Goal: Task Accomplishment & Management: Use online tool/utility

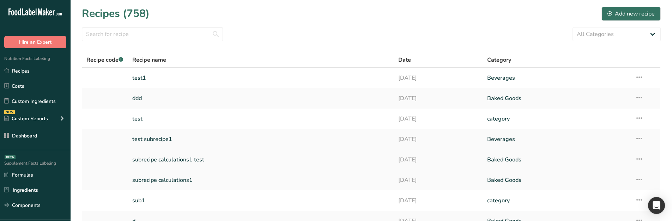
click at [188, 136] on link "subrecipe calculations1 test" at bounding box center [261, 159] width 258 height 15
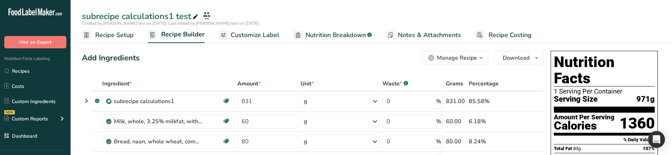
click at [251, 37] on span "Customize Label" at bounding box center [255, 35] width 49 height 10
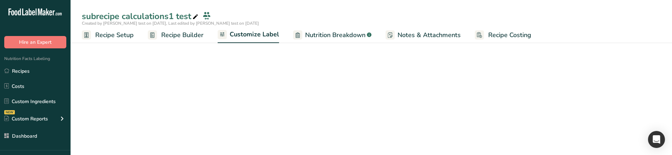
click at [351, 33] on span "Nutrition Breakdown" at bounding box center [335, 35] width 60 height 10
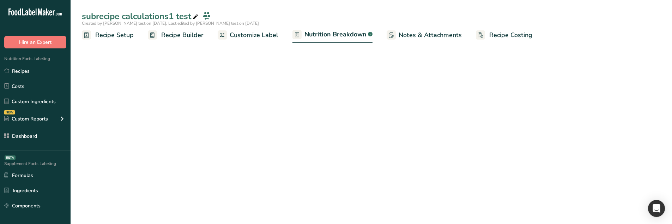
select select "Calories"
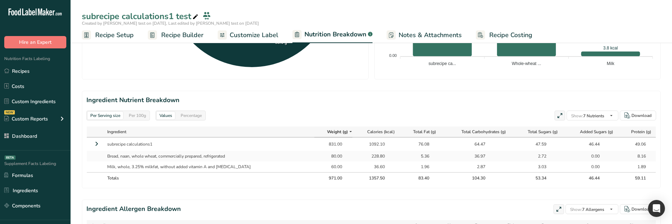
scroll to position [282, 0]
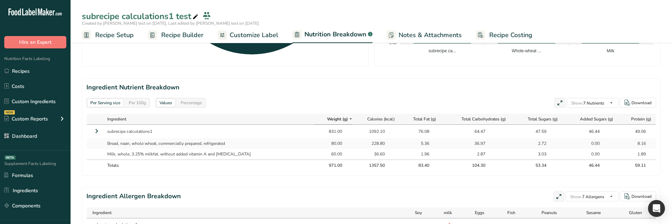
click at [93, 131] on icon at bounding box center [96, 131] width 8 height 13
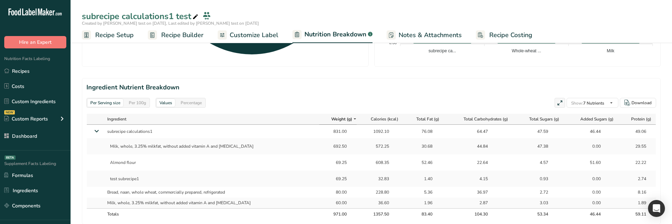
click at [93, 131] on icon at bounding box center [96, 131] width 13 height 8
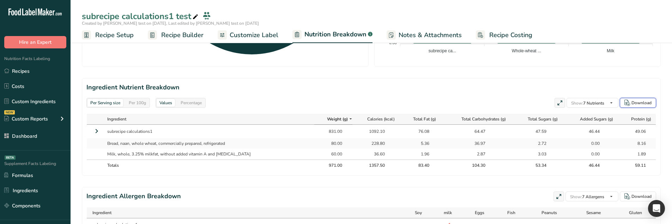
click at [630, 103] on icon "button" at bounding box center [628, 103] width 6 height 6
click at [95, 132] on icon at bounding box center [96, 131] width 8 height 13
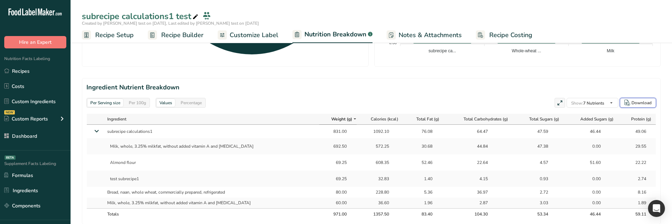
click at [640, 99] on button "Download" at bounding box center [638, 103] width 36 height 10
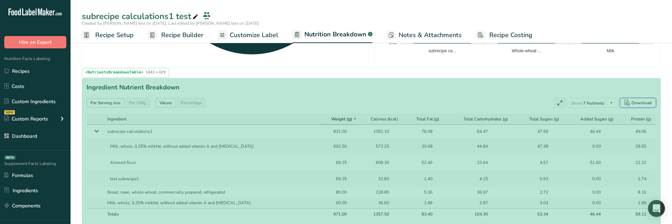
click at [406, 104] on div "Per Serving size Per 100g Values Percentage Show: 7 Nutrients All Nutrients Sta…" at bounding box center [371, 103] width 570 height 10
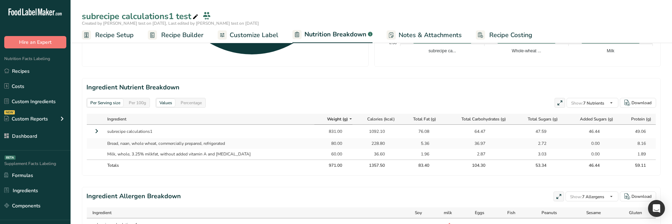
scroll to position [247, 0]
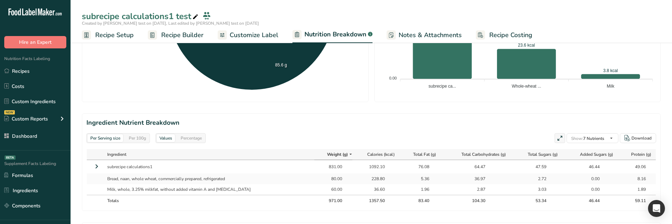
drag, startPoint x: 96, startPoint y: 167, endPoint x: 328, endPoint y: 145, distance: 232.6
click at [96, 136] on icon at bounding box center [96, 166] width 8 height 13
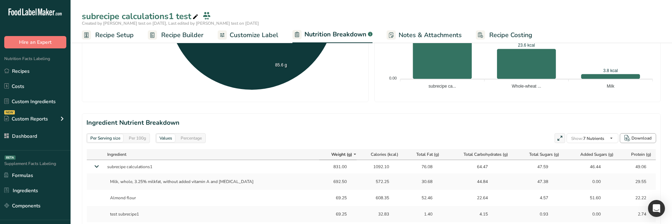
scroll to position [282, 0]
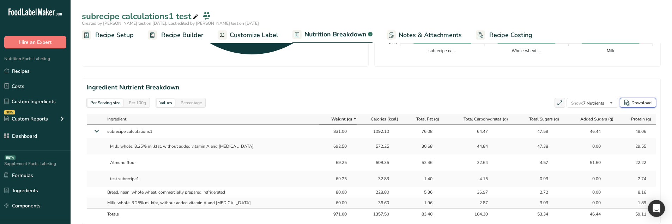
drag, startPoint x: 648, startPoint y: 101, endPoint x: 607, endPoint y: 87, distance: 43.3
click at [648, 101] on div "Download" at bounding box center [642, 103] width 20 height 6
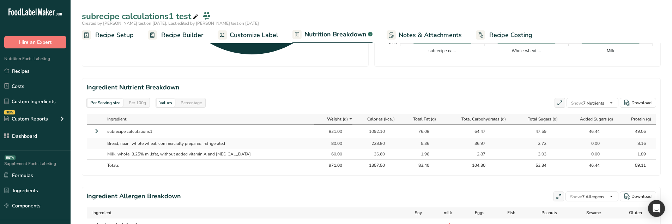
click at [94, 132] on icon at bounding box center [96, 131] width 8 height 13
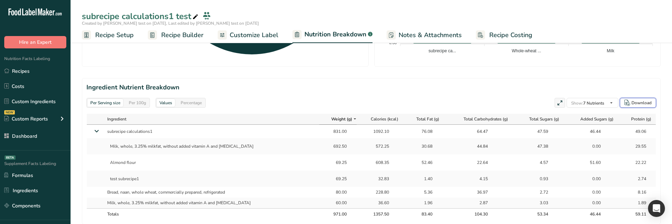
click at [632, 104] on div "Download" at bounding box center [638, 103] width 27 height 6
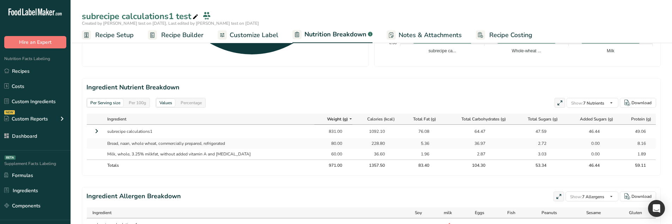
click at [97, 135] on icon at bounding box center [96, 131] width 8 height 13
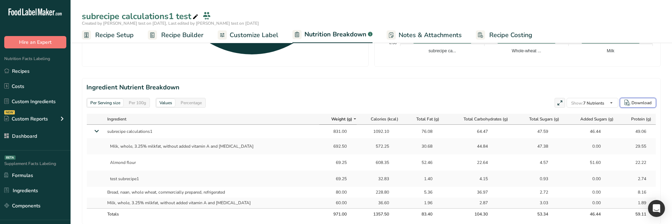
click at [633, 99] on button "Download" at bounding box center [638, 103] width 36 height 10
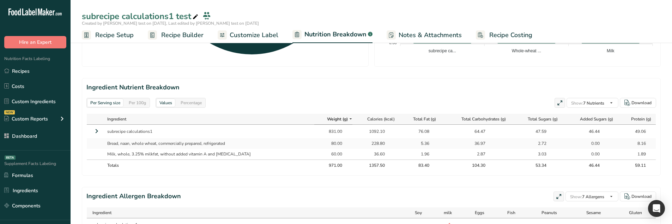
click at [98, 133] on icon at bounding box center [96, 131] width 8 height 13
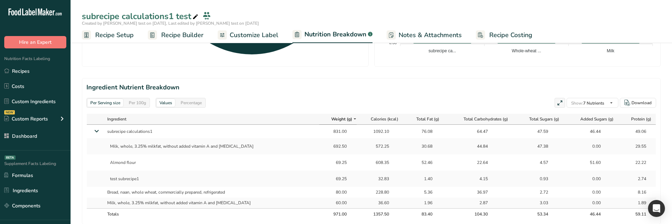
click at [98, 133] on icon at bounding box center [96, 131] width 13 height 8
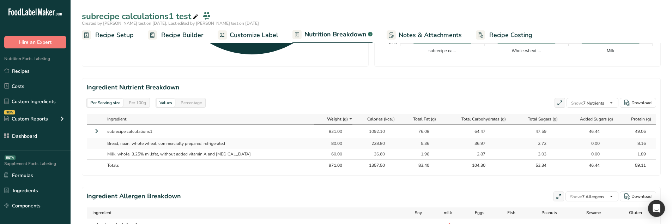
click at [94, 134] on icon at bounding box center [96, 131] width 8 height 13
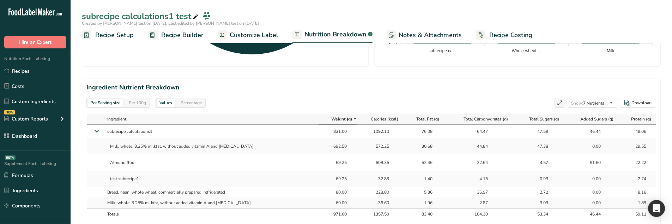
click at [97, 127] on icon at bounding box center [96, 131] width 13 height 8
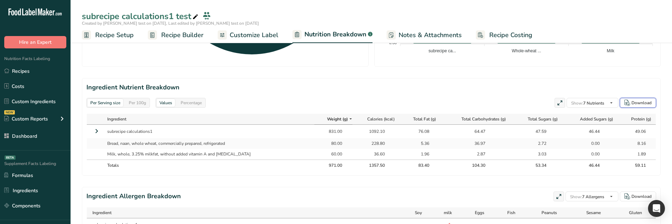
click at [632, 104] on div "Download" at bounding box center [642, 103] width 20 height 6
click at [97, 128] on icon at bounding box center [96, 131] width 8 height 13
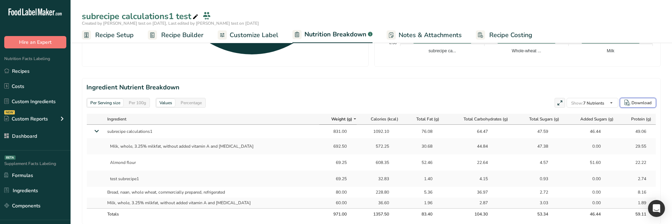
click at [637, 106] on div "Download" at bounding box center [642, 103] width 20 height 6
click at [8, 76] on link "Recipes" at bounding box center [35, 70] width 71 height 13
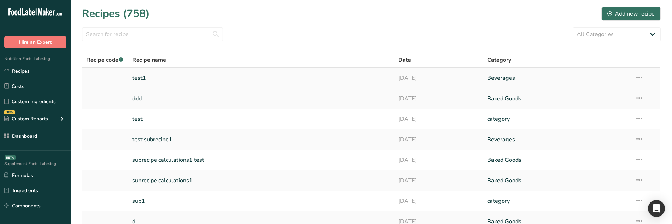
click at [176, 86] on td "test1" at bounding box center [261, 78] width 267 height 20
click at [135, 82] on link "test1" at bounding box center [261, 78] width 258 height 15
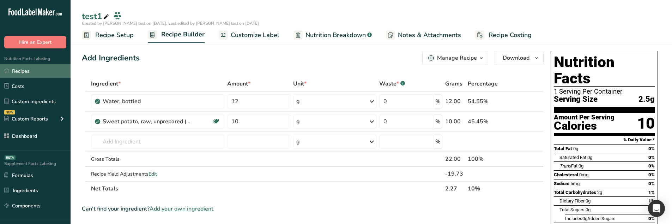
click at [54, 73] on link "Recipes" at bounding box center [35, 70] width 71 height 13
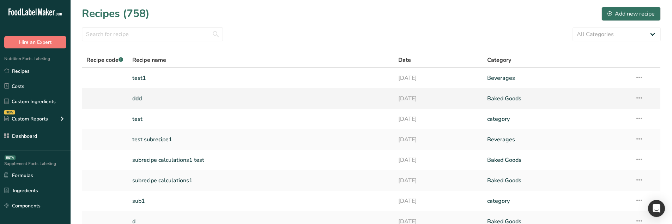
click at [163, 95] on link "ddd" at bounding box center [261, 98] width 258 height 15
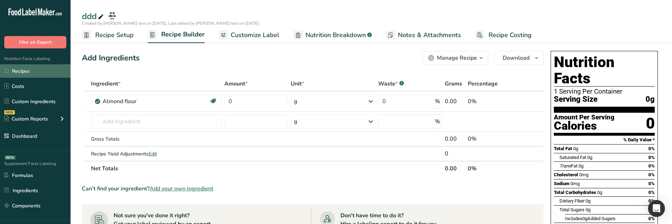
click at [56, 65] on link "Recipes" at bounding box center [35, 70] width 71 height 13
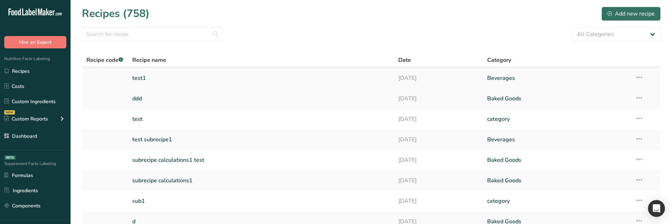
click at [170, 77] on link "test1" at bounding box center [261, 78] width 258 height 15
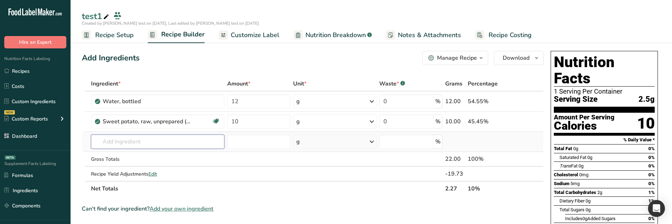
click at [172, 146] on input "text" at bounding box center [158, 141] width 134 height 14
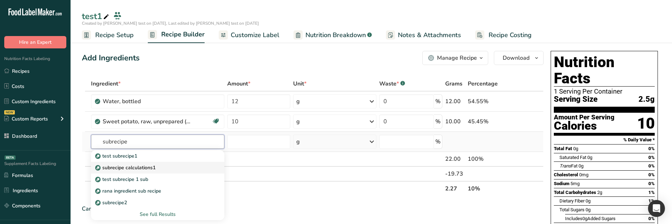
type input "subrecipe calculations1"
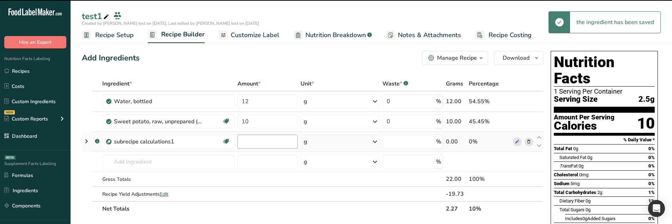
type input "0"
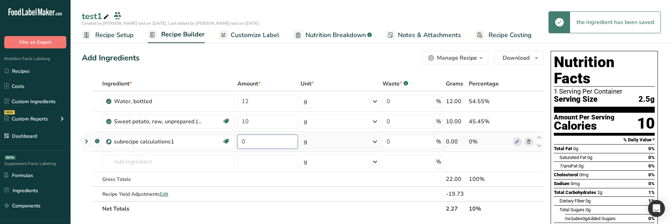
click at [245, 144] on input "0" at bounding box center [268, 141] width 60 height 14
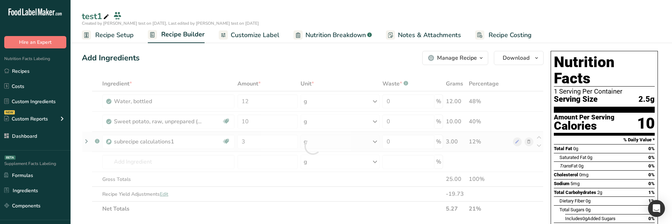
click at [85, 143] on div "Ingredient * Amount * Unit * Waste * .a-a{fill:#347362;}.b-a{fill:#fff;} Grams …" at bounding box center [313, 146] width 462 height 140
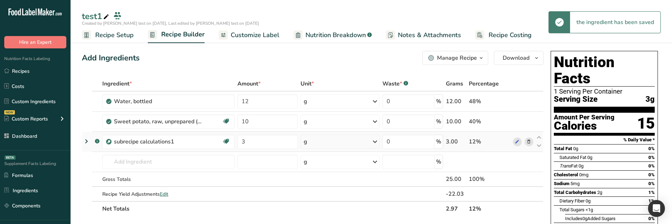
click at [88, 140] on icon at bounding box center [86, 141] width 8 height 13
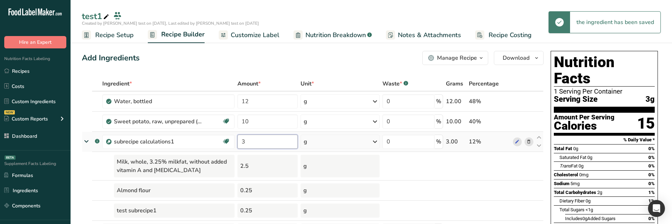
click at [268, 145] on input "3" at bounding box center [268, 141] width 60 height 14
click at [267, 145] on input "3" at bounding box center [268, 141] width 60 height 14
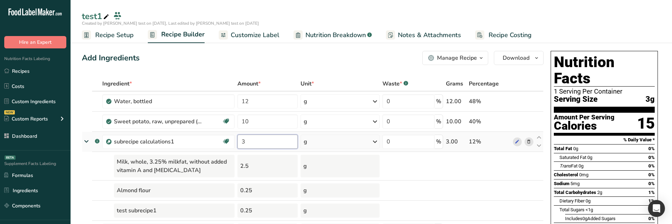
click at [267, 145] on input "3" at bounding box center [268, 141] width 60 height 14
type input "905"
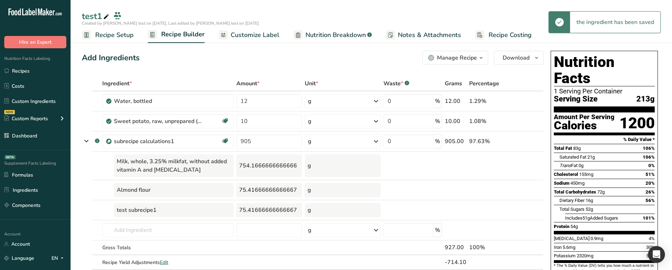
click at [326, 38] on span "Nutrition Breakdown" at bounding box center [336, 35] width 60 height 10
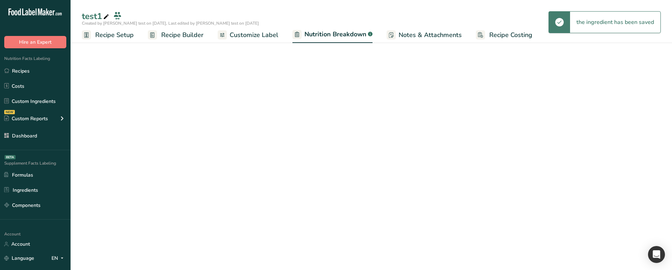
select select "Calories"
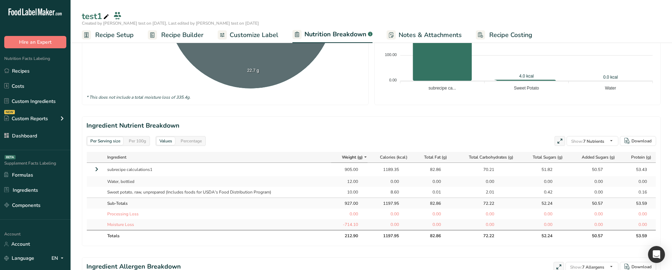
scroll to position [247, 0]
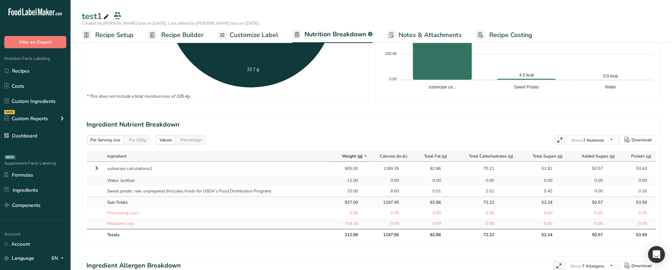
click at [96, 168] on icon at bounding box center [96, 168] width 8 height 13
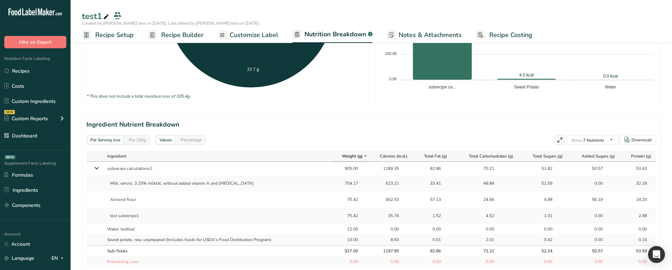
click at [170, 31] on span "Recipe Builder" at bounding box center [182, 35] width 42 height 10
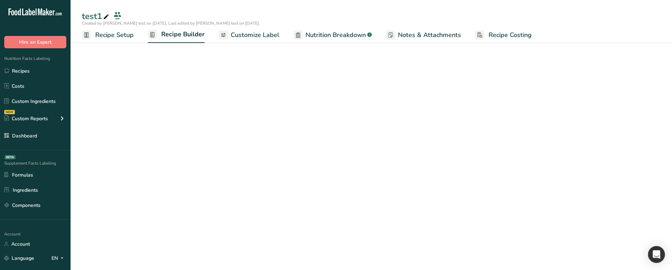
scroll to position [72, 0]
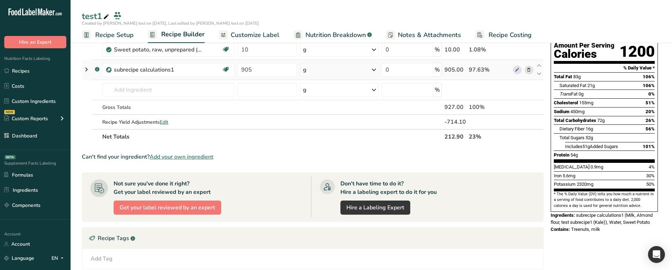
click at [86, 73] on icon at bounding box center [86, 69] width 8 height 13
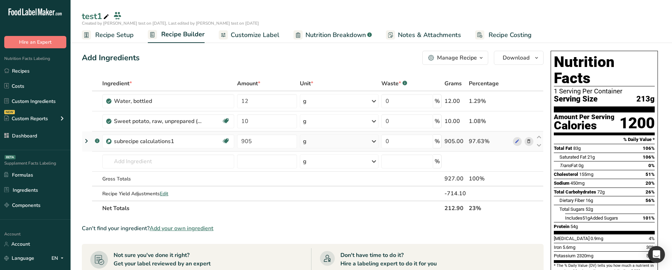
click at [88, 142] on icon at bounding box center [86, 141] width 8 height 13
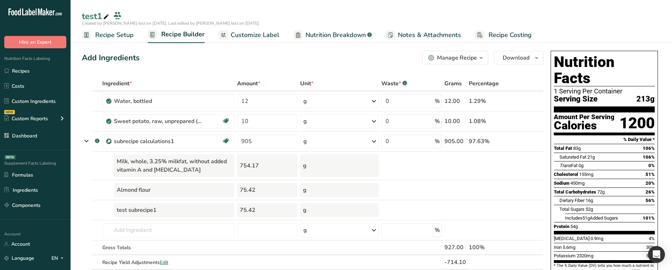
click at [262, 37] on span "Customize Label" at bounding box center [255, 35] width 49 height 10
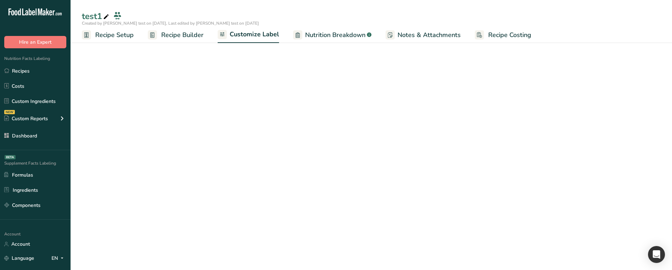
click at [347, 33] on span "Nutrition Breakdown" at bounding box center [335, 35] width 60 height 10
click at [314, 32] on span "Nutrition Breakdown" at bounding box center [335, 35] width 60 height 10
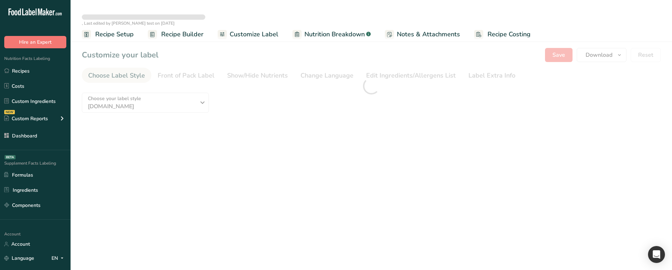
click at [338, 30] on span "Nutrition Breakdown" at bounding box center [335, 35] width 60 height 10
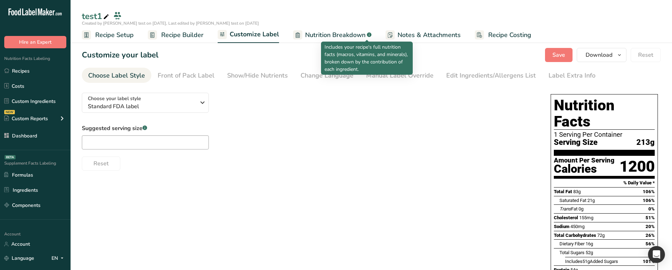
click at [353, 34] on span "Nutrition Breakdown" at bounding box center [335, 35] width 60 height 10
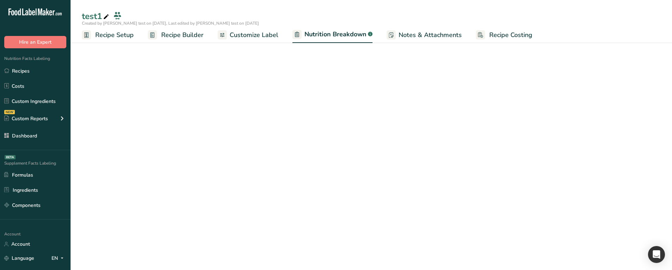
select select "Calories"
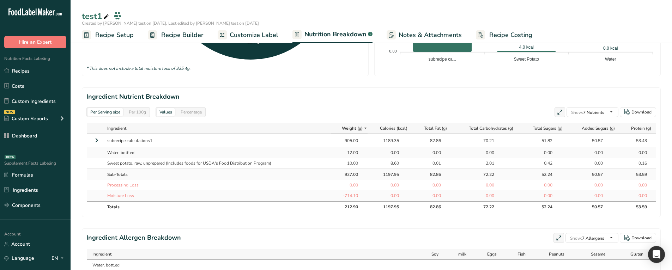
scroll to position [282, 0]
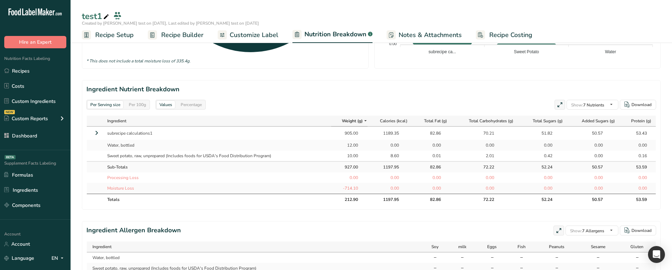
click at [100, 134] on icon at bounding box center [96, 133] width 8 height 13
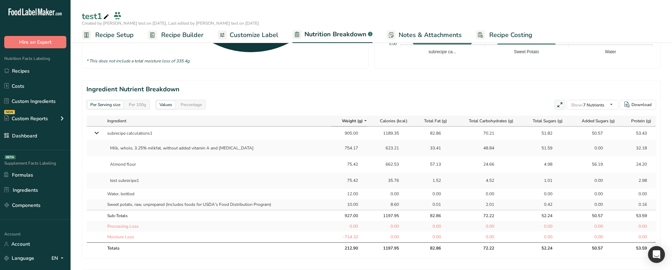
scroll to position [71, 0]
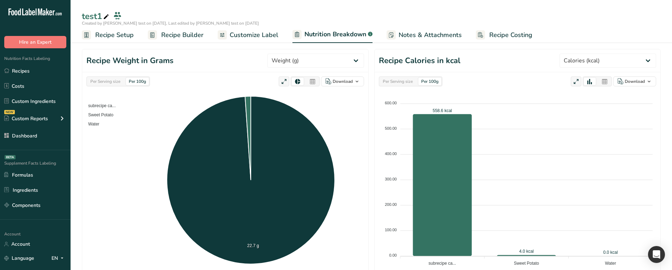
click at [181, 37] on span "Recipe Builder" at bounding box center [182, 35] width 42 height 10
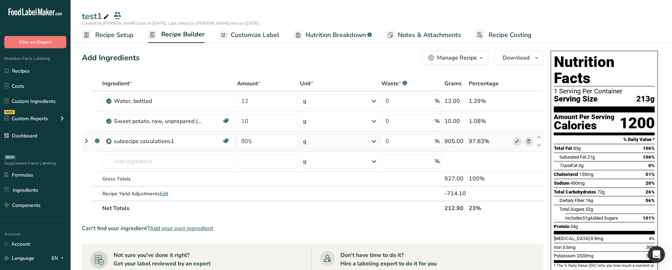
click at [90, 142] on icon at bounding box center [86, 141] width 8 height 13
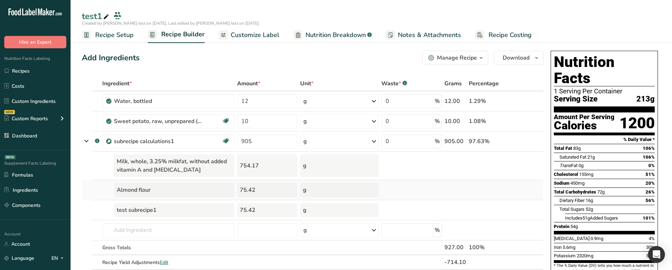
click at [443, 190] on td at bounding box center [411, 190] width 63 height 20
click at [320, 33] on span "Nutrition Breakdown" at bounding box center [336, 35] width 60 height 10
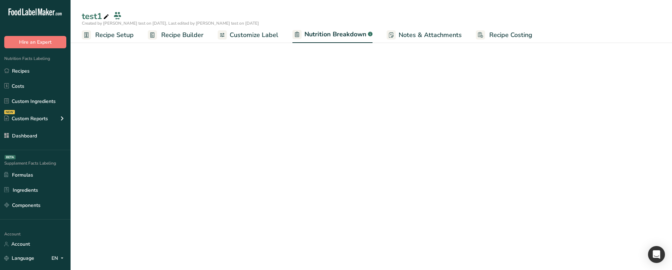
select select "Calories"
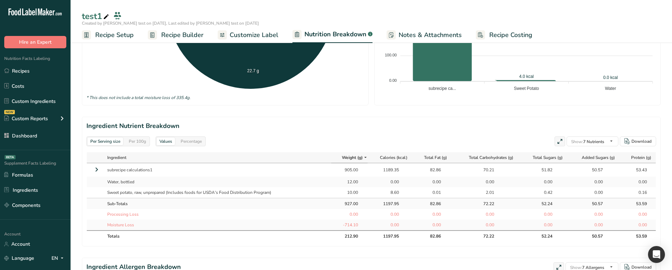
scroll to position [247, 0]
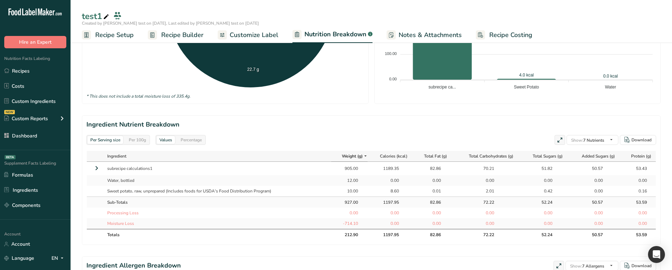
click at [97, 170] on icon at bounding box center [96, 168] width 8 height 13
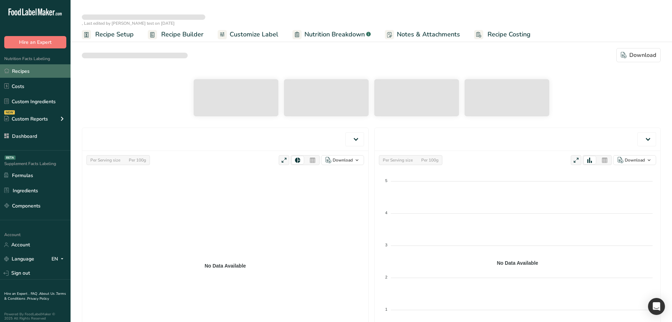
click at [34, 70] on link "Recipes" at bounding box center [35, 70] width 71 height 13
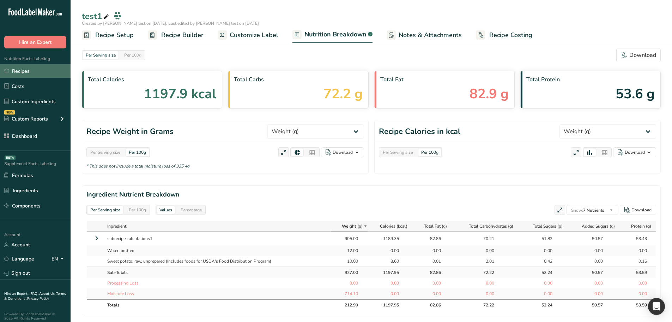
select select "Calories"
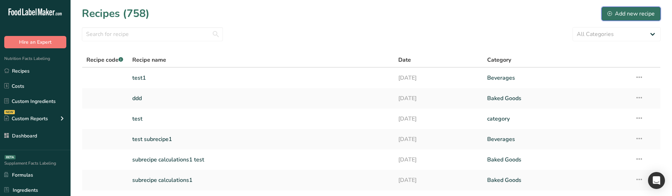
click at [614, 18] on button "Add new recipe" at bounding box center [631, 14] width 59 height 14
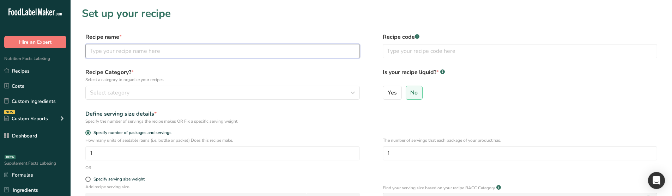
click at [159, 57] on input "text" at bounding box center [222, 51] width 275 height 14
type input "test allergens"
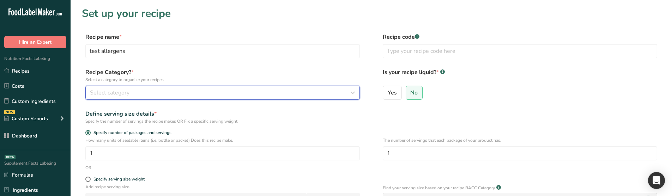
click at [150, 89] on div "Select category" at bounding box center [220, 93] width 261 height 8
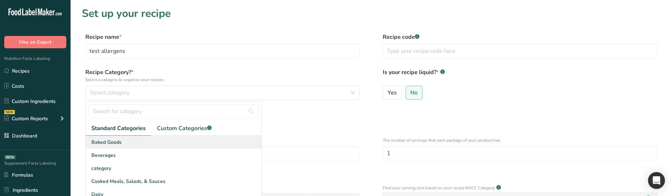
click at [123, 140] on div "Baked Goods" at bounding box center [174, 142] width 176 height 13
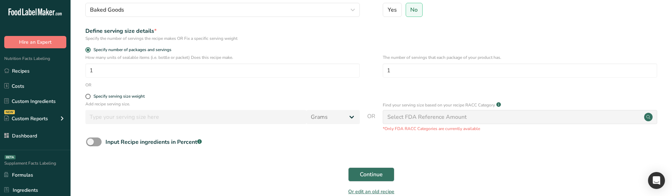
scroll to position [121, 0]
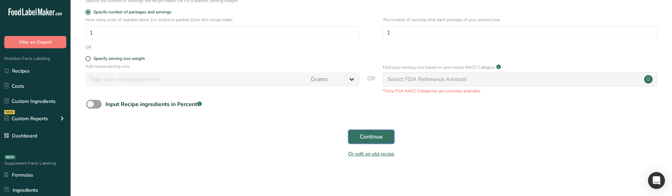
click at [363, 139] on span "Continue" at bounding box center [371, 137] width 23 height 8
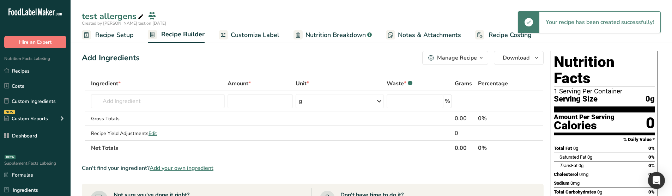
click at [253, 38] on span "Customize Label" at bounding box center [255, 35] width 49 height 10
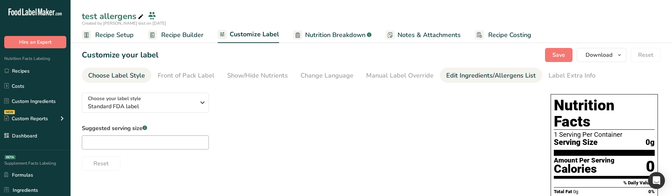
click at [464, 76] on div "Edit Ingredients/Allergens List" at bounding box center [492, 76] width 90 height 10
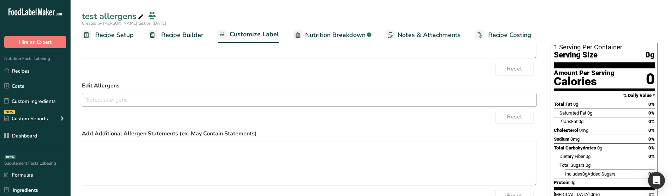
scroll to position [88, 0]
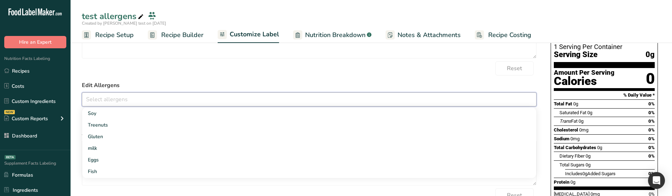
click at [137, 101] on input "text" at bounding box center [309, 99] width 454 height 11
click at [114, 119] on link "Treenuts" at bounding box center [309, 125] width 454 height 12
click at [131, 78] on form "Edit Ingredients List Reset Edit Allergens Treenuts Soy Gluten milk Eggs Fish P…" at bounding box center [309, 115] width 455 height 226
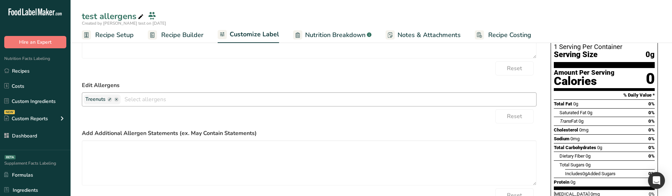
click at [108, 99] on span at bounding box center [109, 99] width 5 height 5
click at [112, 101] on input "text" at bounding box center [112, 99] width 54 height 9
type input "xxxx"
click at [138, 107] on form "Edit Ingredients List Reset Edit Allergens xxxx Soy Gluten milk Eggs Fish Peanu…" at bounding box center [309, 115] width 455 height 226
click at [142, 98] on input "text" at bounding box center [324, 99] width 425 height 11
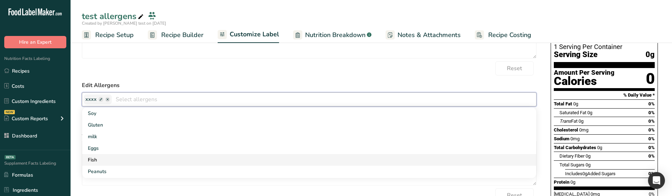
click at [122, 161] on link "Fish" at bounding box center [309, 160] width 454 height 12
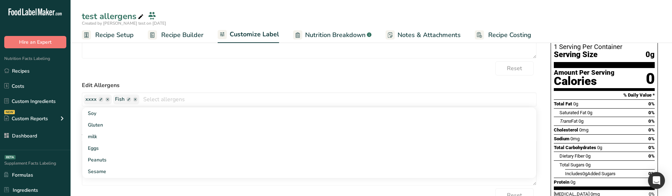
click at [144, 79] on form "Edit Ingredients List Reset Edit Allergens xxxx Fish Soy Gluten milk Eggs Peanu…" at bounding box center [309, 115] width 455 height 226
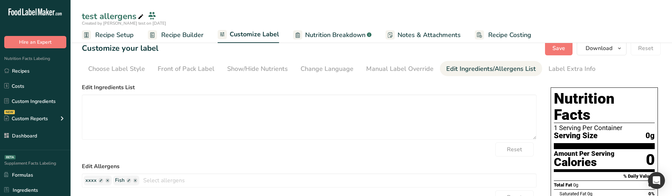
scroll to position [0, 0]
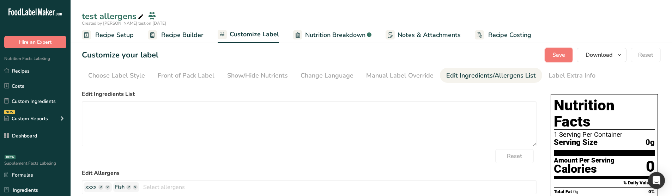
click at [561, 54] on span "Save" at bounding box center [559, 55] width 13 height 8
click at [184, 39] on span "Recipe Builder" at bounding box center [182, 35] width 42 height 10
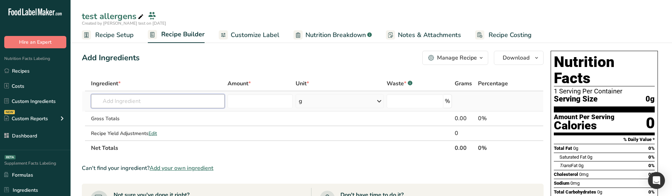
click at [134, 103] on input "text" at bounding box center [158, 101] width 134 height 14
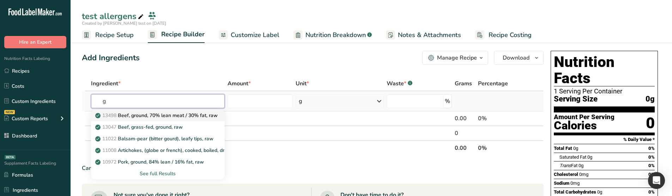
type input "g"
click at [133, 116] on p "13498 Beef, ground, 70% lean meat / 30% fat, raw" at bounding box center [157, 115] width 121 height 7
type input "Beef, ground, 70% lean meat / 30% fat, raw"
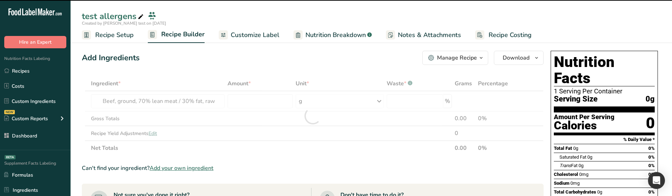
type input "0"
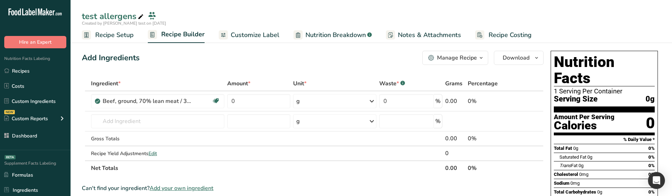
click at [256, 37] on span "Customize Label" at bounding box center [255, 35] width 49 height 10
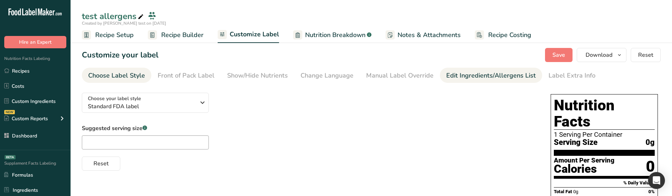
click at [455, 73] on div "Edit Ingredients/Allergens List" at bounding box center [492, 76] width 90 height 10
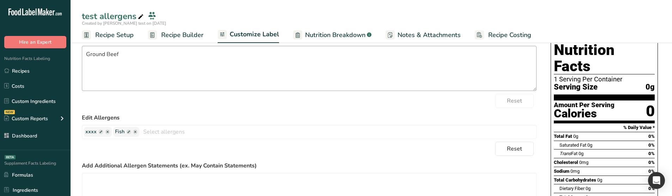
scroll to position [71, 0]
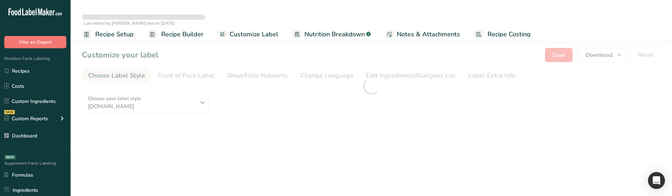
type textarea "Ground Beef"
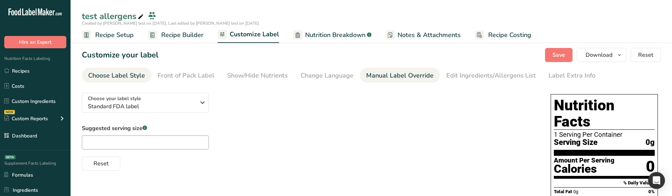
click at [381, 78] on div "Manual Label Override" at bounding box center [399, 76] width 67 height 10
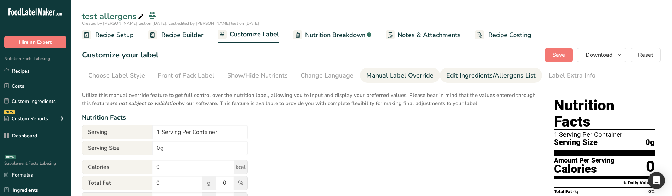
click at [461, 77] on div "Edit Ingredients/Allergens List" at bounding box center [492, 76] width 90 height 10
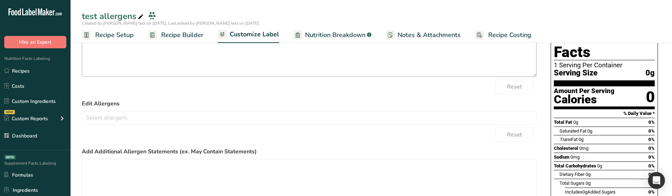
scroll to position [71, 0]
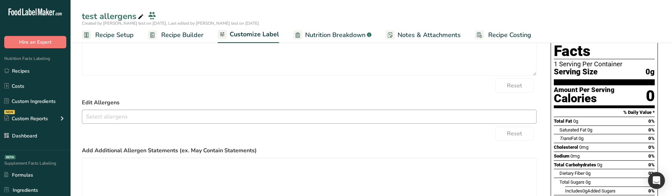
click at [142, 121] on input "text" at bounding box center [309, 116] width 454 height 11
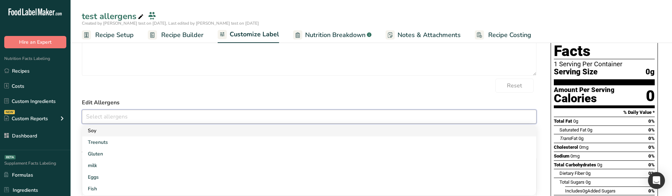
click at [128, 130] on link "Soy" at bounding box center [309, 131] width 454 height 12
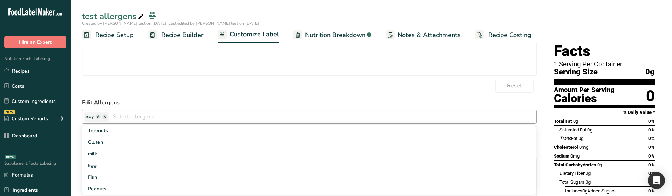
click at [97, 116] on span at bounding box center [98, 116] width 5 height 5
click at [97, 116] on input "text" at bounding box center [112, 116] width 54 height 9
type input "[MEDICAL_DATA]"
click at [154, 91] on div "Reset" at bounding box center [309, 86] width 455 height 14
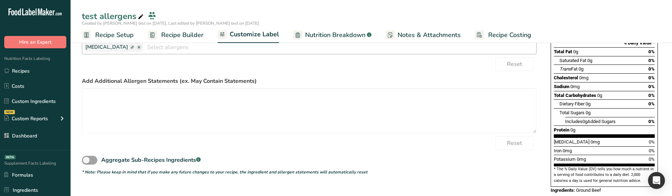
scroll to position [0, 0]
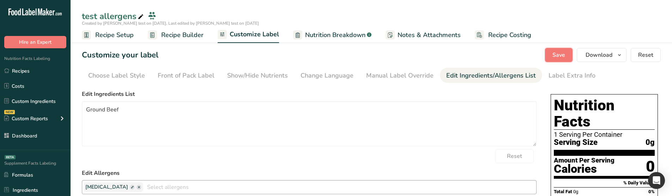
click at [566, 57] on span "Save" at bounding box center [559, 55] width 13 height 8
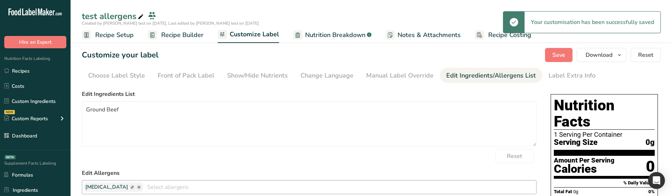
click at [332, 31] on span "Nutrition Breakdown" at bounding box center [335, 35] width 60 height 10
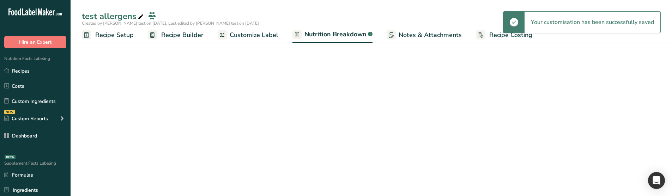
select select "Calories"
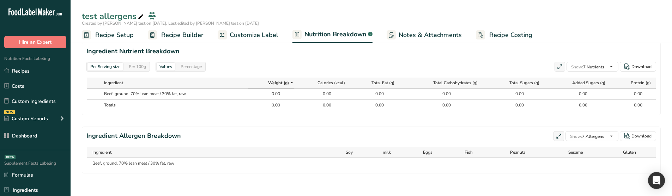
scroll to position [198, 0]
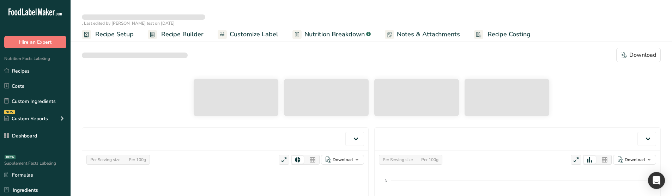
select select "Calories"
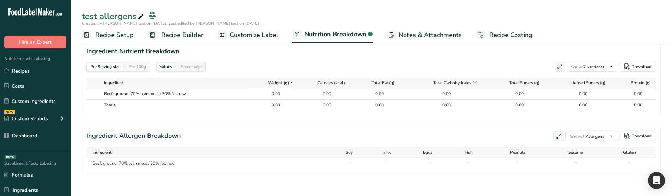
scroll to position [324, 0]
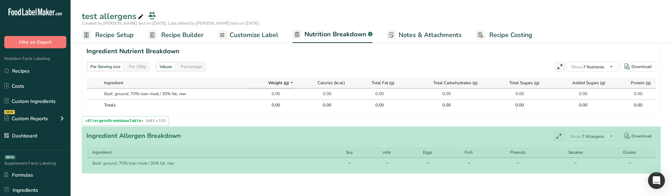
click at [333, 146] on section "Ingredient Allergen Breakdown Show: 7 Allergens All Allergens (16) Soy Treenuts…" at bounding box center [371, 150] width 579 height 47
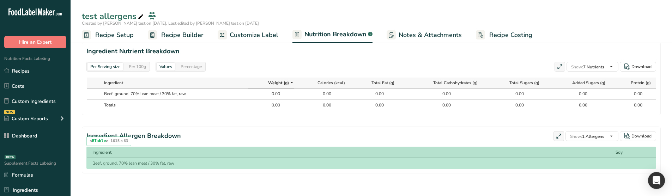
click at [499, 157] on th "Ingredient" at bounding box center [335, 152] width 496 height 11
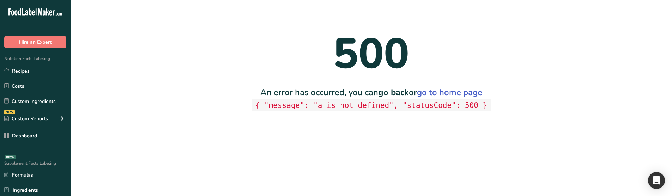
scroll to position [0, 0]
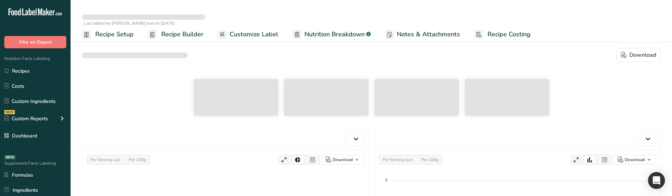
select select "Calories"
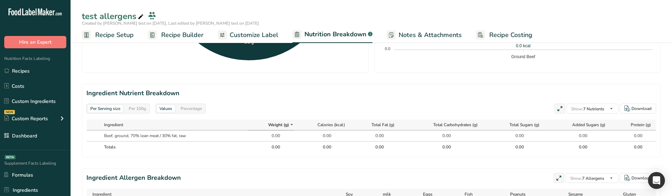
scroll to position [324, 0]
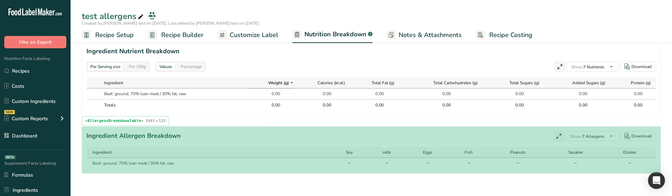
click at [342, 170] on section "Ingredient Allergen Breakdown Show: 7 Allergens All Allergens (16) Soy Treenuts…" at bounding box center [371, 150] width 579 height 47
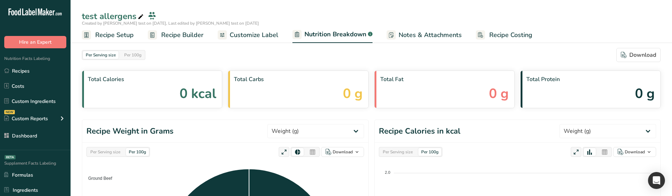
select select "Calories"
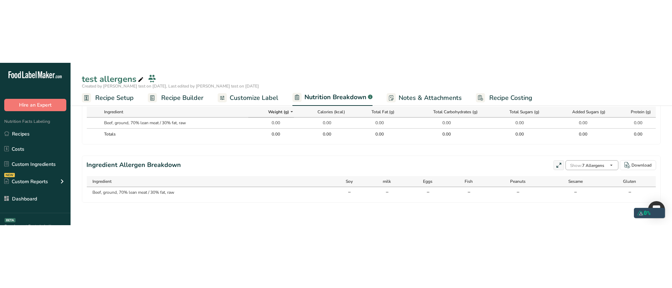
scroll to position [232, 0]
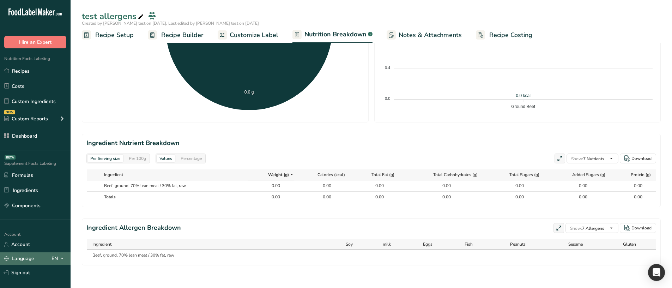
click at [56, 196] on div "EN" at bounding box center [59, 259] width 15 height 8
click at [35, 196] on div "Spanish" at bounding box center [36, 284] width 49 height 13
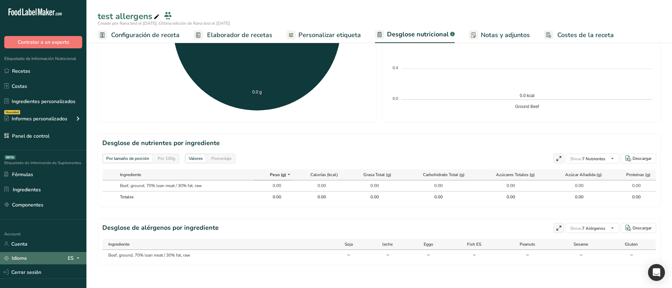
scroll to position [227, 0]
click at [71, 196] on div "ES" at bounding box center [75, 258] width 14 height 8
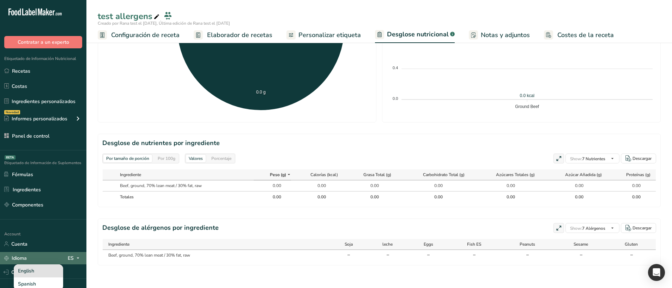
click at [46, 196] on div "English" at bounding box center [38, 270] width 49 height 13
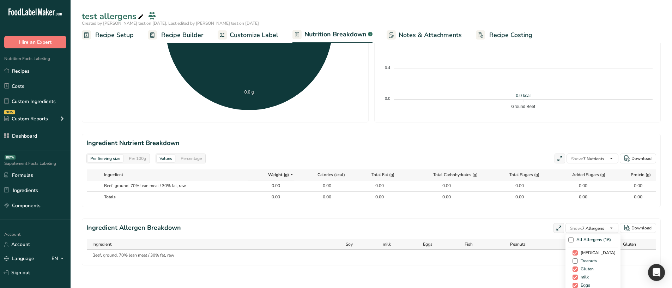
click at [584, 196] on span "xxxxx" at bounding box center [597, 252] width 38 height 5
click at [578, 196] on input "xxxxx" at bounding box center [575, 253] width 5 height 5
click at [584, 196] on span "xxxxx" at bounding box center [597, 252] width 38 height 5
click at [578, 196] on input "xxxxx" at bounding box center [575, 253] width 5 height 5
checkbox input "true"
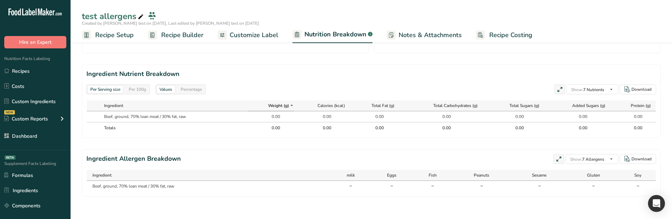
scroll to position [301, 0]
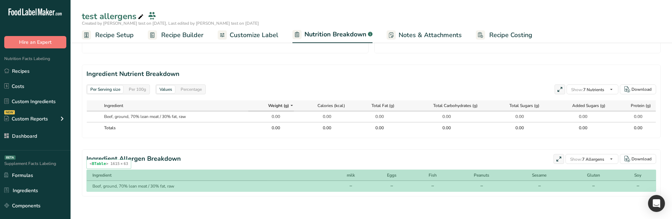
click at [374, 172] on th "Eggs" at bounding box center [392, 175] width 43 height 11
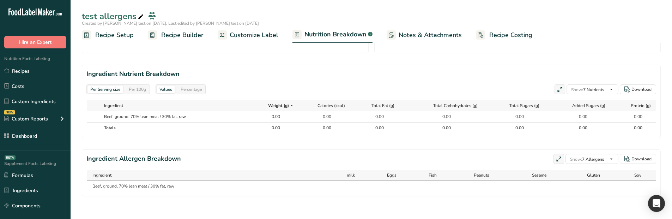
click at [557, 158] on icon at bounding box center [559, 159] width 6 height 10
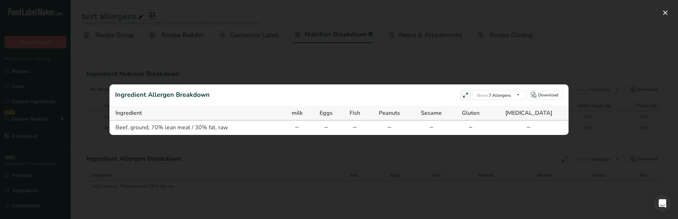
click at [522, 151] on div at bounding box center [339, 109] width 678 height 219
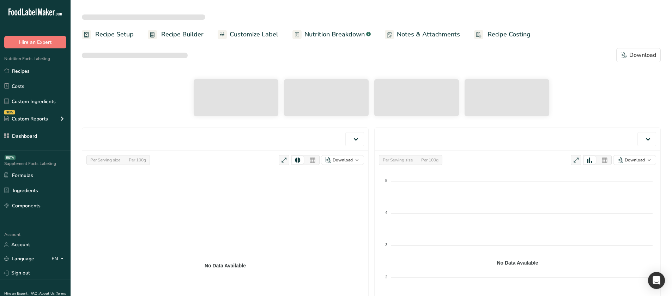
checkbox input "true"
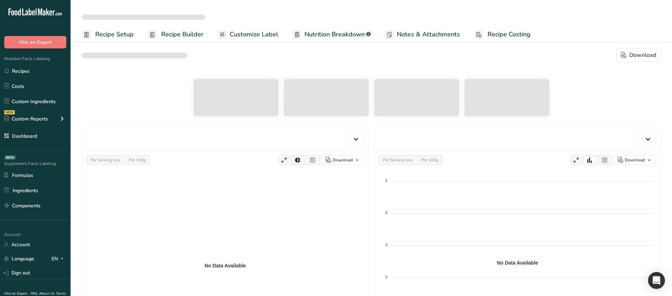
checkbox input "true"
select select "Calories"
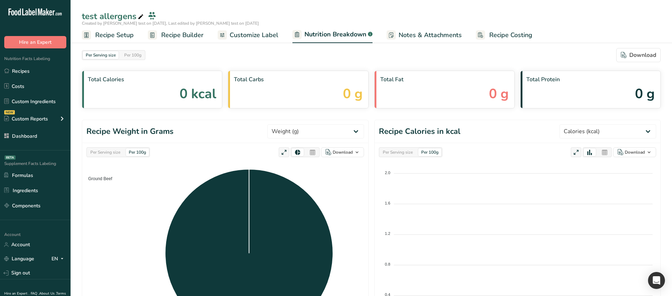
scroll to position [224, 0]
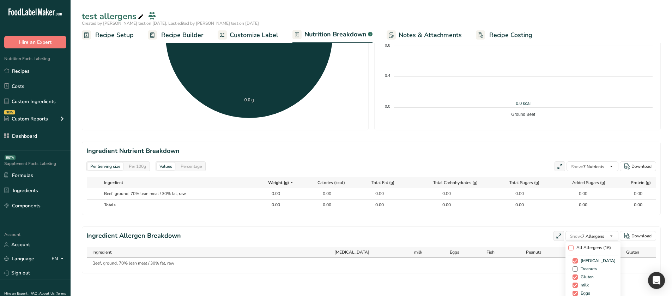
click at [587, 219] on span "All Allergens (16)" at bounding box center [592, 247] width 37 height 5
click at [573, 219] on input "All Allergens (16)" at bounding box center [571, 247] width 5 height 5
checkbox input "true"
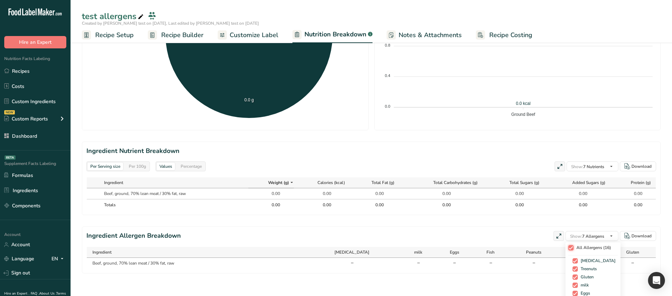
checkbox input "true"
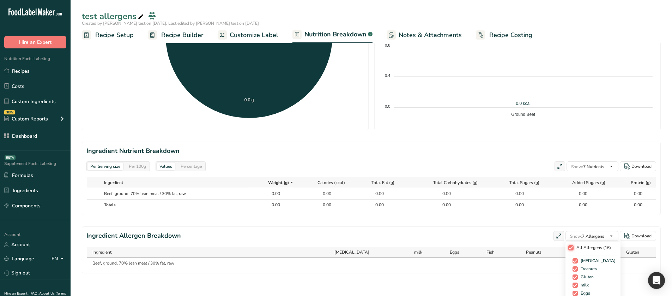
checkbox input "true"
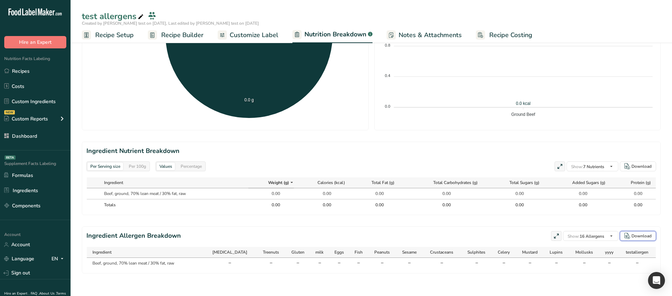
click at [636, 219] on div "Download" at bounding box center [642, 236] width 20 height 6
drag, startPoint x: 179, startPoint y: 231, endPoint x: 87, endPoint y: 234, distance: 92.2
click at [87, 219] on section "Ingredient Allergen Breakdown Show: 16 Allergens All Allergens (16) xxxxx Treen…" at bounding box center [371, 249] width 579 height 47
copy h2 "Ingredient Allergen Breakdown"
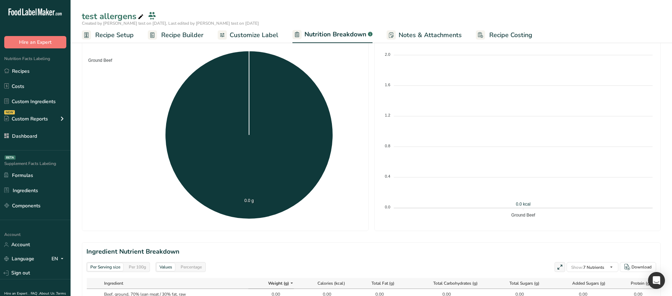
drag, startPoint x: 266, startPoint y: 32, endPoint x: 269, endPoint y: 40, distance: 7.9
click at [266, 32] on span "Customize Label" at bounding box center [254, 35] width 49 height 10
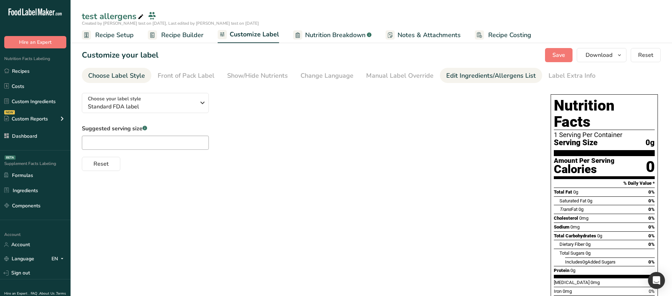
click at [453, 75] on div "Edit Ingredients/Allergens List" at bounding box center [492, 76] width 90 height 10
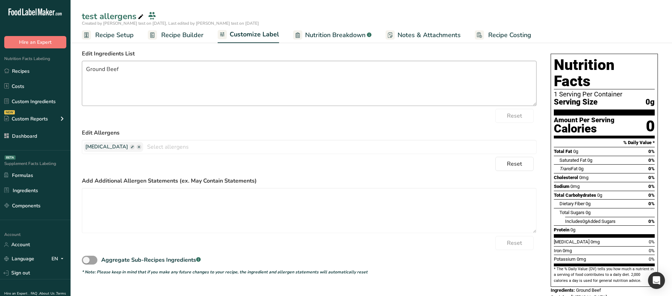
scroll to position [48, 0]
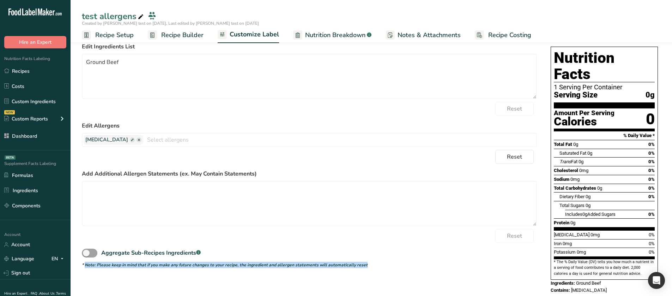
drag, startPoint x: 369, startPoint y: 262, endPoint x: 85, endPoint y: 268, distance: 283.9
click at [85, 219] on div "Choose your label style Standard FDA label USA (FDA) Standard FDA label Tabular…" at bounding box center [371, 170] width 579 height 261
copy icon "Note: Please keep in mind that if you make any future changes to your recipe, t…"
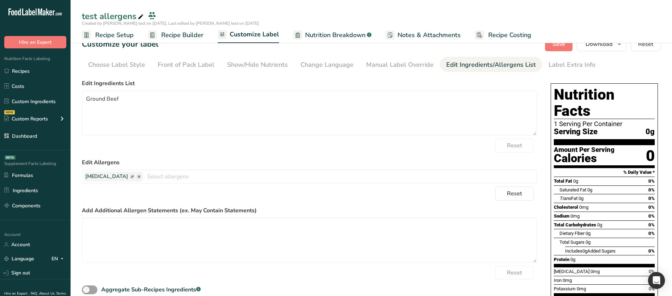
scroll to position [0, 0]
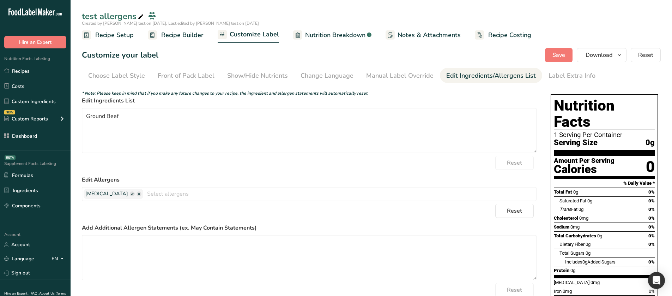
click at [233, 87] on div "Choose your label style Standard FDA label USA (FDA) Standard FDA label Tabular…" at bounding box center [309, 200] width 455 height 226
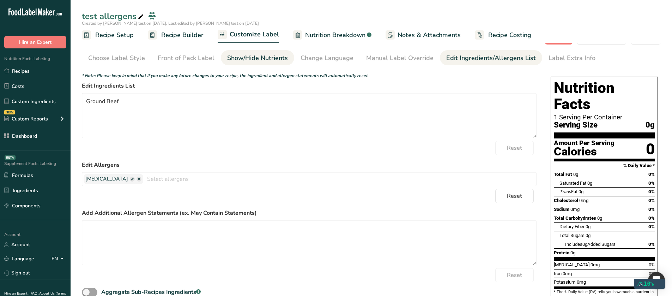
scroll to position [12, 0]
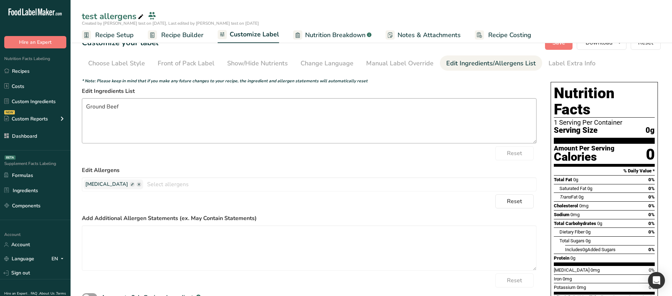
drag, startPoint x: 401, startPoint y: 67, endPoint x: 421, endPoint y: 134, distance: 70.4
click at [421, 134] on section "Customize your label Save Download Choose what to show on your downloaded label…" at bounding box center [372, 185] width 602 height 323
click at [513, 201] on span "Reset" at bounding box center [514, 201] width 15 height 8
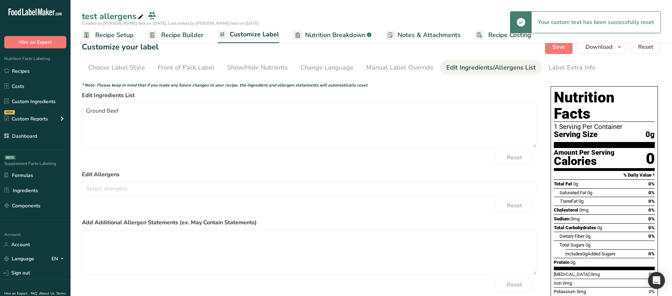
scroll to position [0, 0]
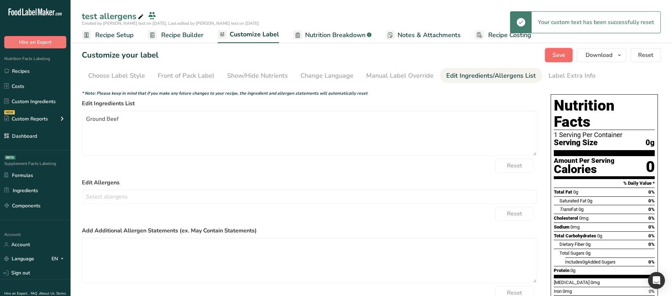
click at [560, 59] on span "Save" at bounding box center [559, 55] width 13 height 8
click at [335, 30] on span "Nutrition Breakdown" at bounding box center [335, 35] width 60 height 10
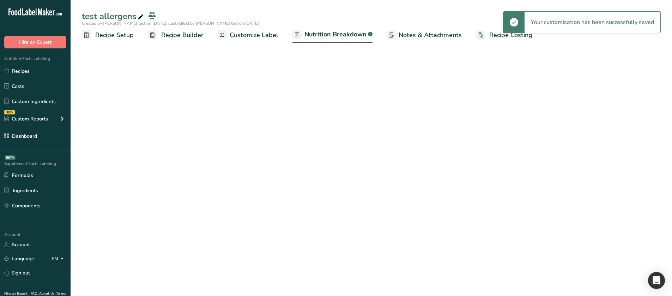
select select "Calories"
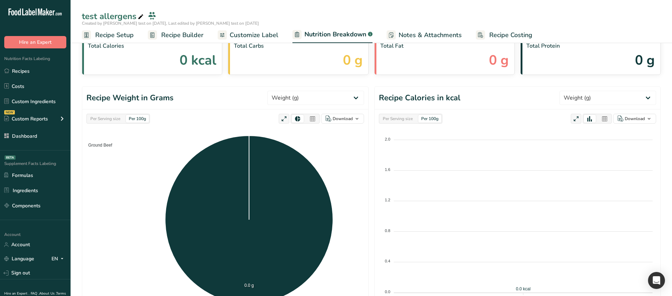
select select "Calories"
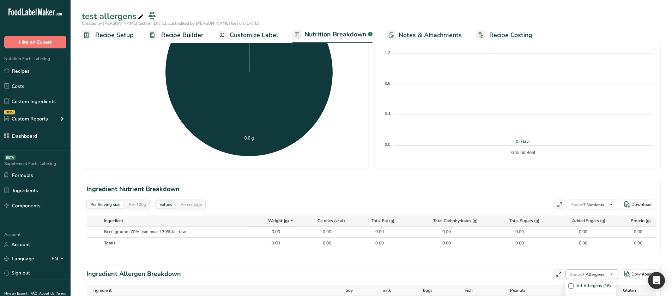
scroll to position [224, 0]
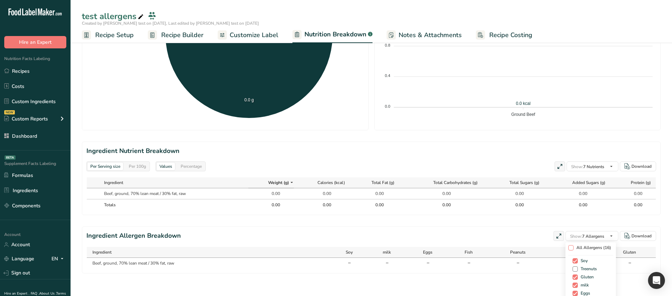
click at [576, 248] on span "All Allergens (16)" at bounding box center [592, 247] width 37 height 5
click at [573, 248] on input "All Allergens (16)" at bounding box center [571, 247] width 5 height 5
checkbox input "true"
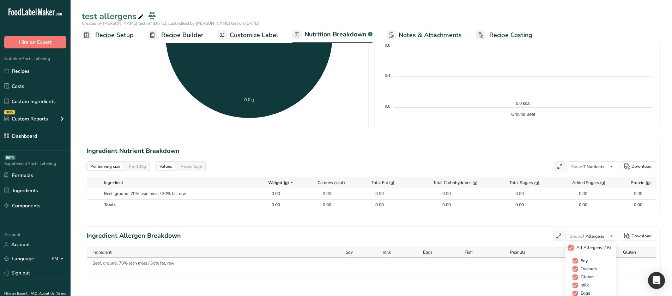
checkbox input "true"
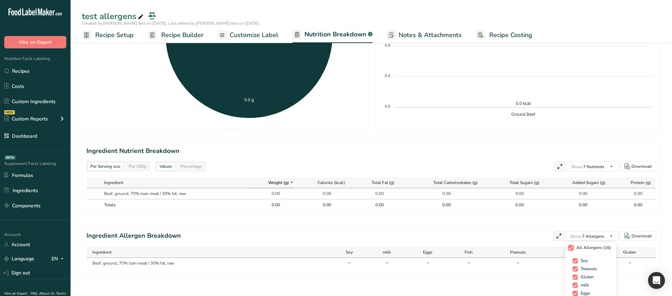
checkbox input "true"
click at [554, 239] on icon at bounding box center [557, 236] width 6 height 10
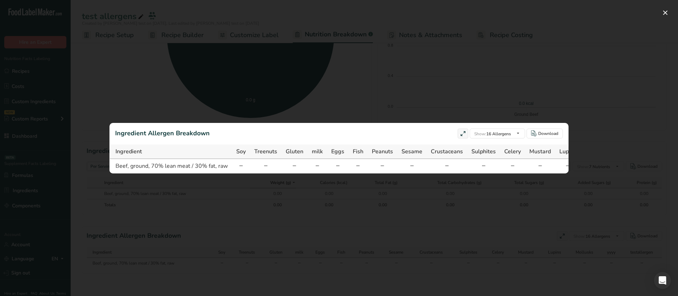
click at [347, 235] on div at bounding box center [339, 148] width 678 height 296
